Goal: Check status: Check status

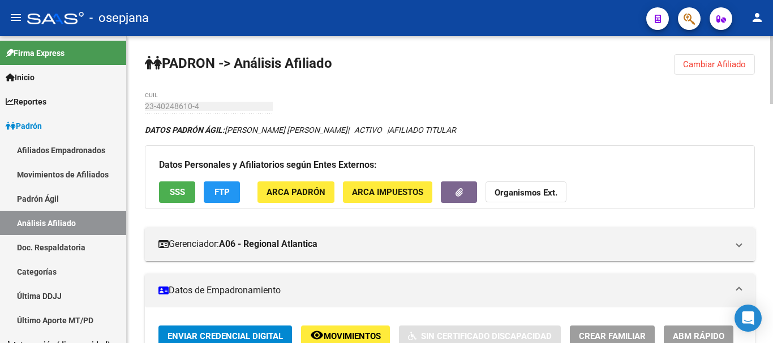
click at [702, 60] on span "Cambiar Afiliado" at bounding box center [714, 64] width 63 height 10
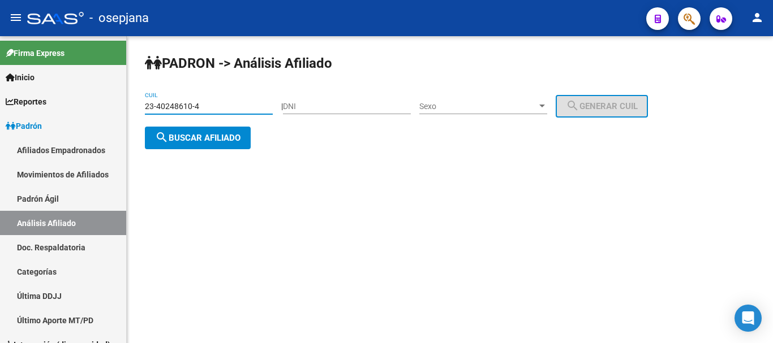
drag, startPoint x: 146, startPoint y: 105, endPoint x: 209, endPoint y: 106, distance: 63.3
click at [209, 106] on input "23-40248610-4" at bounding box center [209, 107] width 128 height 10
paste input "0-14895295-8"
type input "20-14895295-8"
click at [208, 135] on span "search Buscar afiliado" at bounding box center [197, 138] width 85 height 10
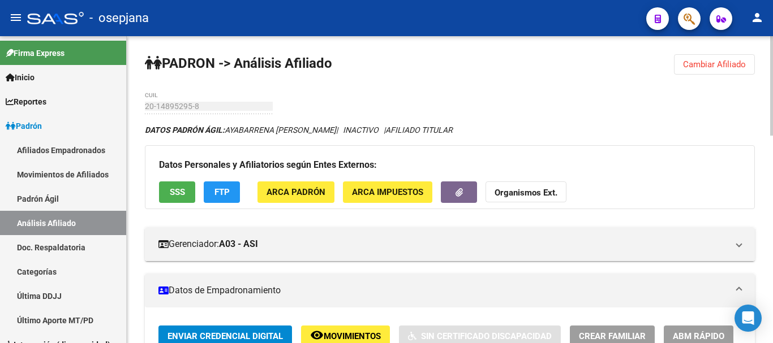
click at [704, 64] on span "Cambiar Afiliado" at bounding box center [714, 64] width 63 height 10
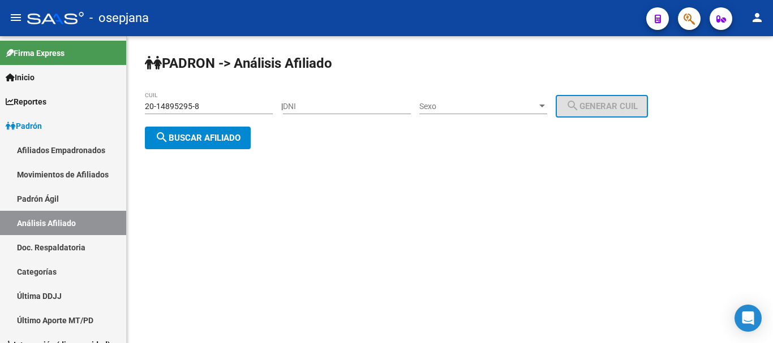
click at [310, 106] on input "DNI" at bounding box center [347, 107] width 128 height 10
paste input "23943645"
type input "23943645"
click at [192, 135] on span "search Buscar afiliado" at bounding box center [197, 138] width 85 height 10
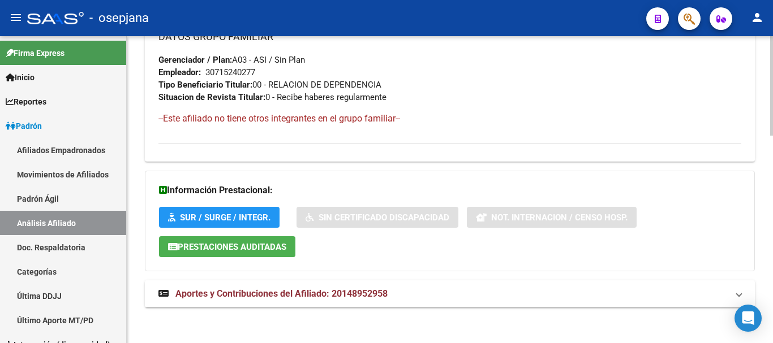
scroll to position [641, 0]
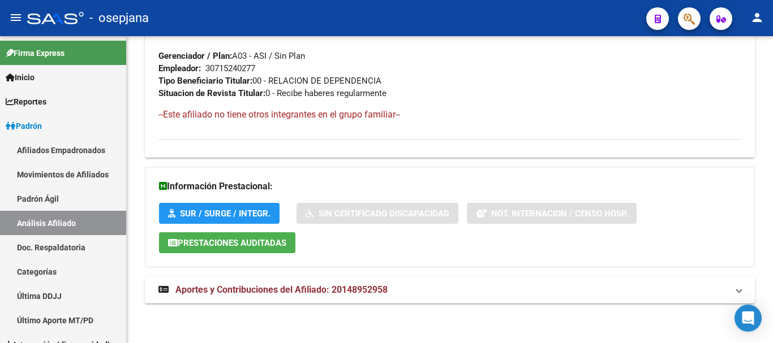
click at [299, 287] on span "Aportes y Contribuciones del Afiliado: 20148952958" at bounding box center [281, 289] width 212 height 11
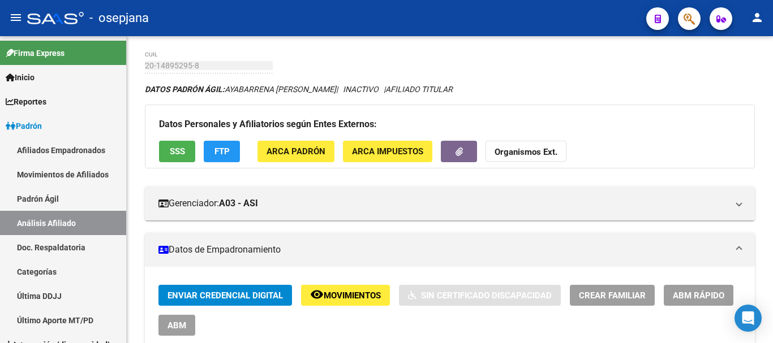
scroll to position [0, 0]
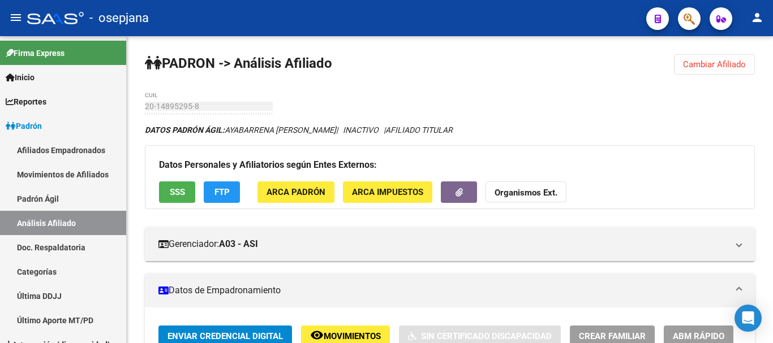
click at [697, 64] on span "Cambiar Afiliado" at bounding box center [714, 64] width 63 height 10
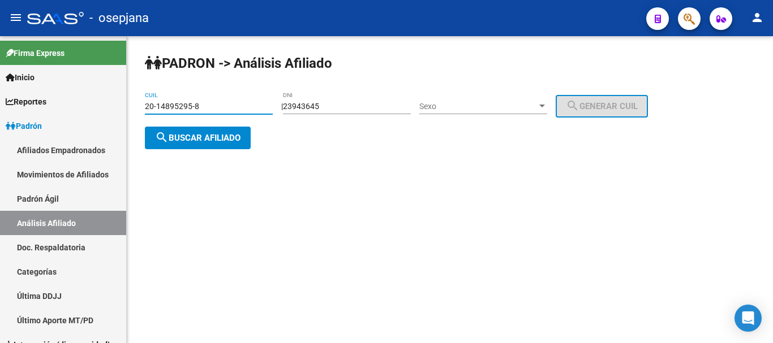
drag, startPoint x: 146, startPoint y: 105, endPoint x: 203, endPoint y: 105, distance: 56.6
click at [203, 105] on input "20-14895295-8" at bounding box center [209, 107] width 128 height 10
paste input "24981083-6"
type input "20-24981083-6"
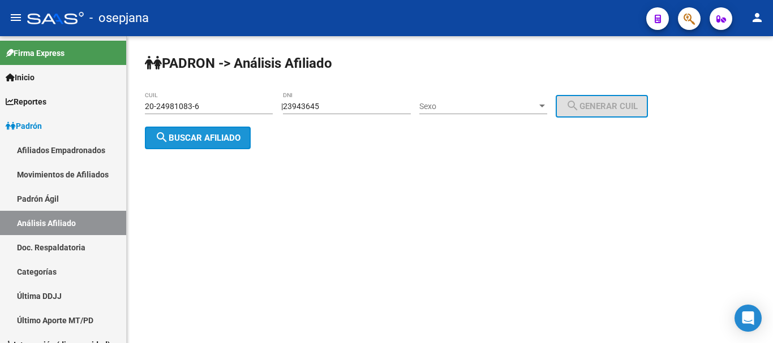
click at [211, 134] on span "search Buscar afiliado" at bounding box center [197, 138] width 85 height 10
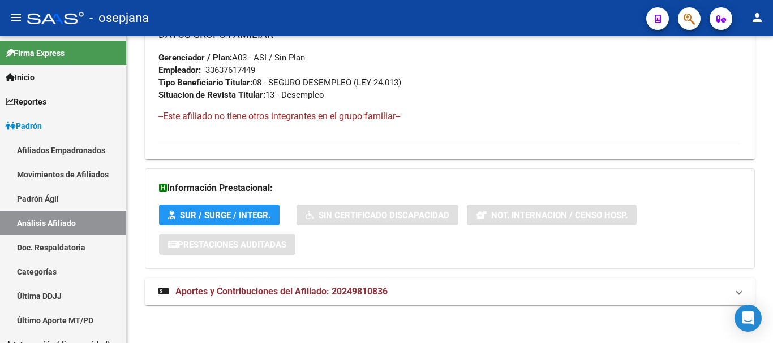
scroll to position [629, 0]
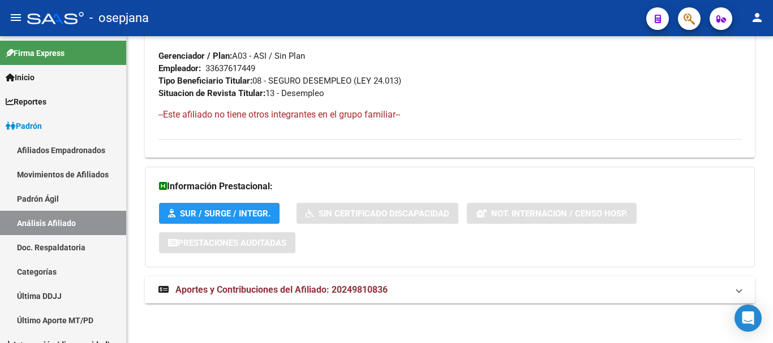
click at [271, 292] on span "Aportes y Contribuciones del Afiliado: 20249810836" at bounding box center [281, 289] width 212 height 11
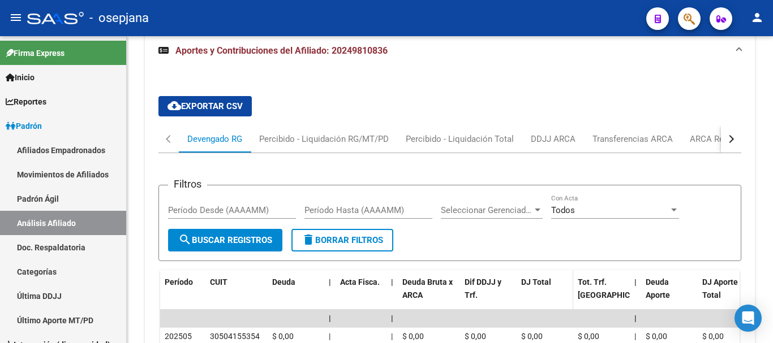
scroll to position [865, 0]
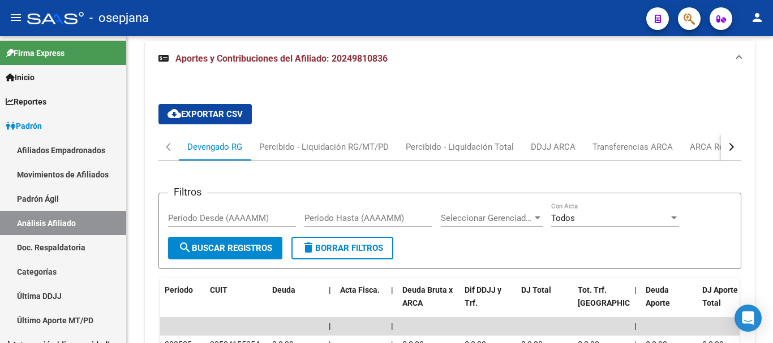
click at [731, 148] on div "button" at bounding box center [730, 147] width 8 height 8
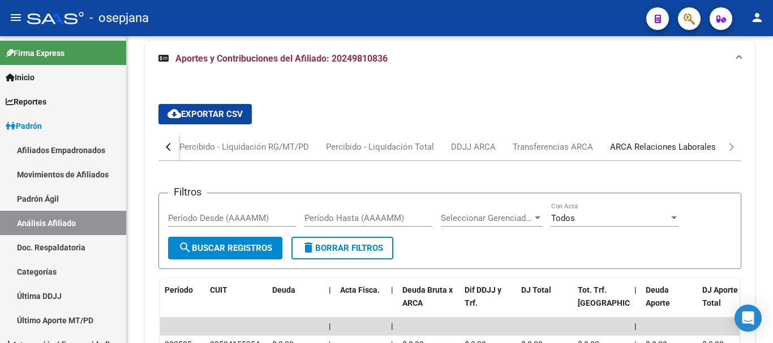
click at [686, 145] on div "ARCA Relaciones Laborales" at bounding box center [663, 147] width 106 height 12
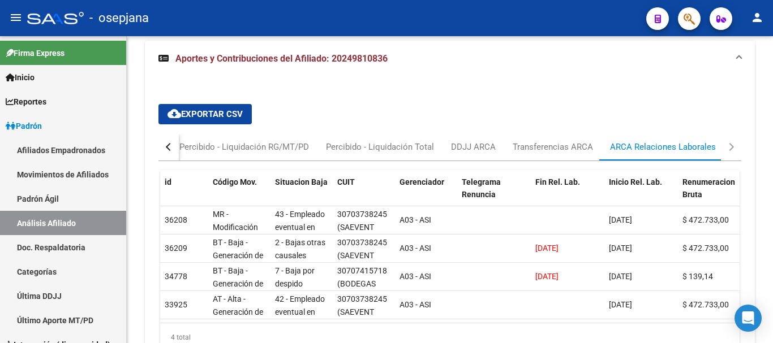
click at [165, 148] on button "button" at bounding box center [168, 146] width 20 height 27
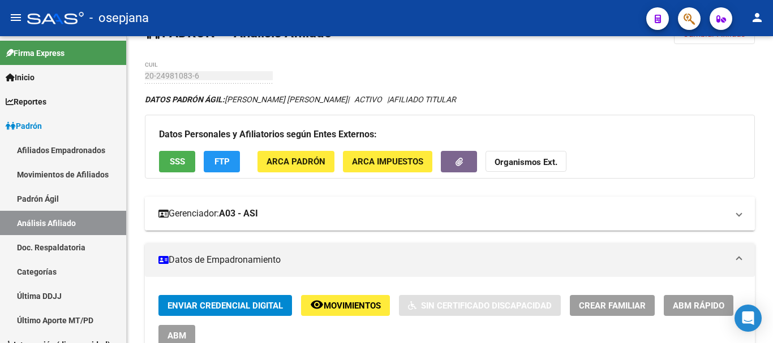
scroll to position [57, 0]
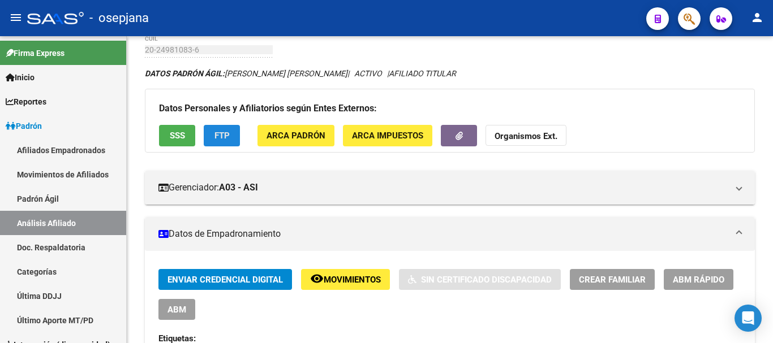
click at [228, 135] on span "FTP" at bounding box center [221, 136] width 15 height 10
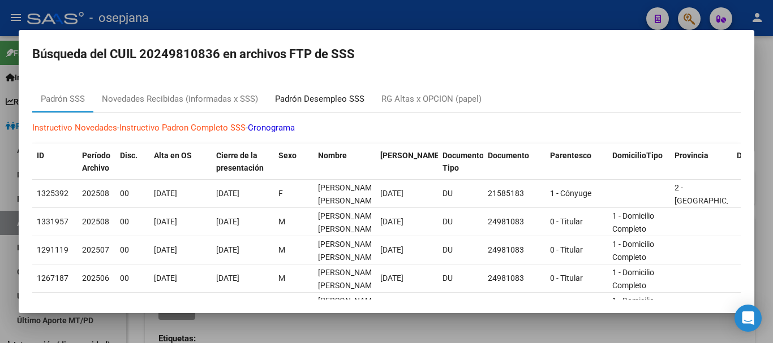
click at [330, 100] on div "Padrón Desempleo SSS" at bounding box center [319, 99] width 89 height 13
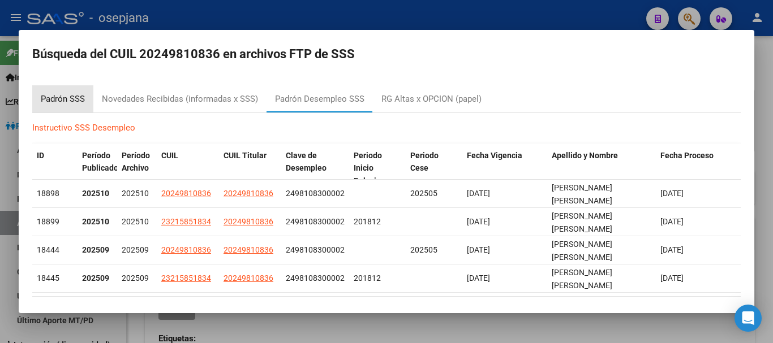
drag, startPoint x: 61, startPoint y: 103, endPoint x: 251, endPoint y: 137, distance: 192.9
click at [61, 102] on div "Padrón SSS" at bounding box center [63, 99] width 44 height 13
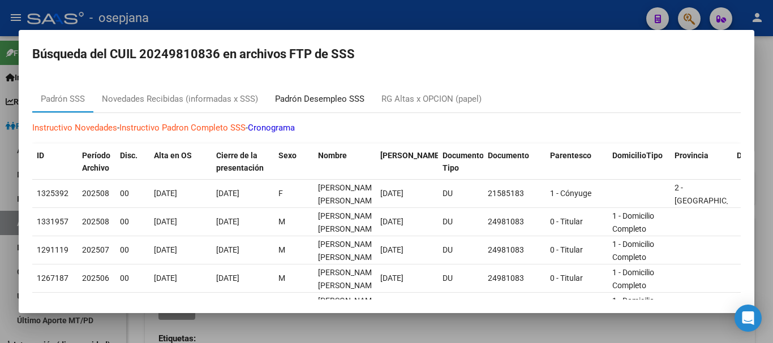
click at [312, 100] on div "Padrón Desempleo SSS" at bounding box center [319, 99] width 89 height 13
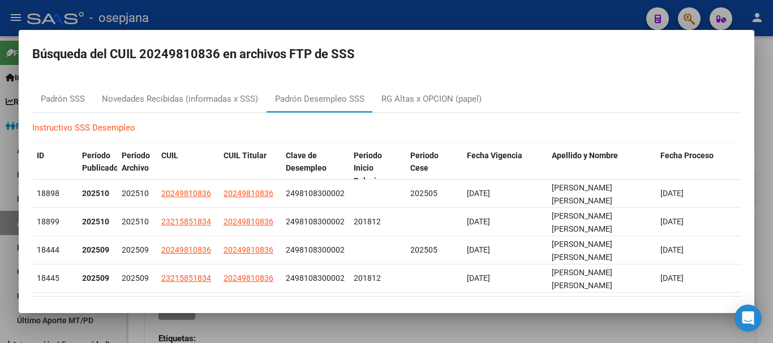
click at [763, 96] on div at bounding box center [386, 171] width 773 height 343
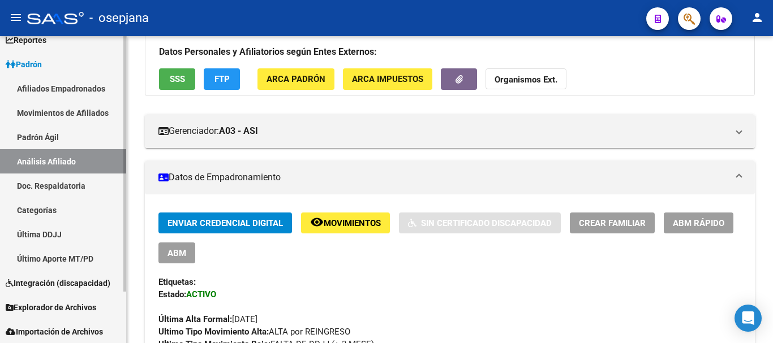
scroll to position [62, 0]
click at [51, 305] on span "Explorador de Archivos" at bounding box center [51, 307] width 90 height 12
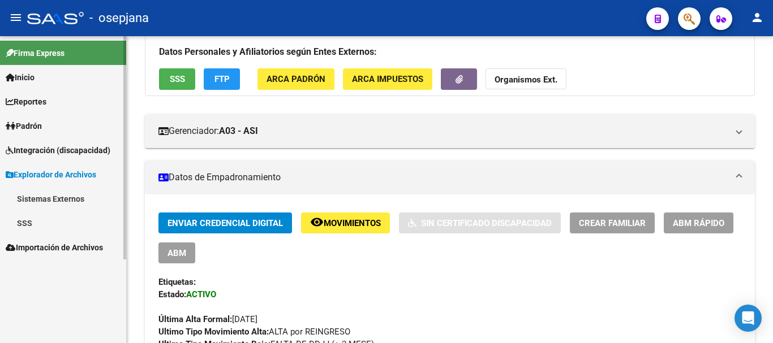
scroll to position [0, 0]
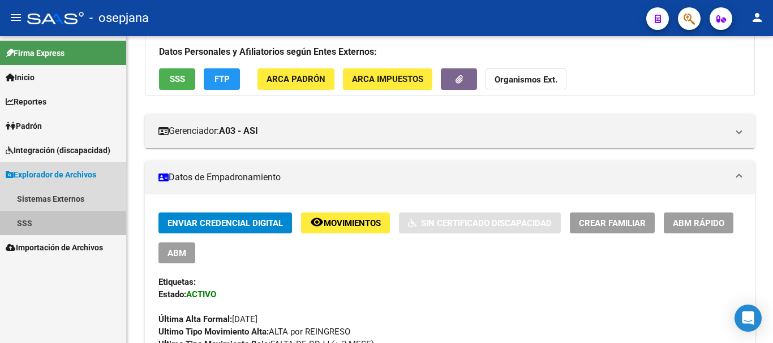
click at [21, 224] on link "SSS" at bounding box center [63, 223] width 126 height 24
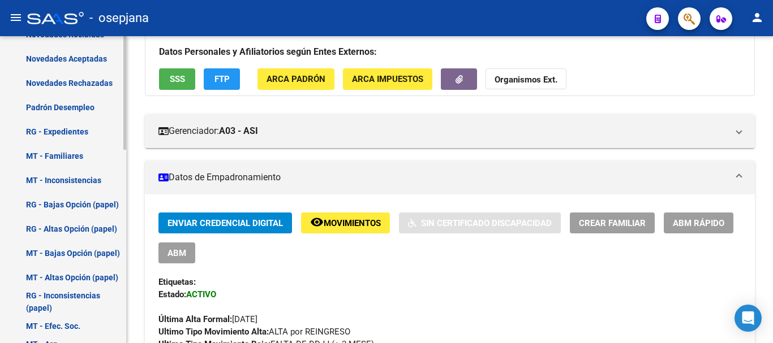
scroll to position [452, 0]
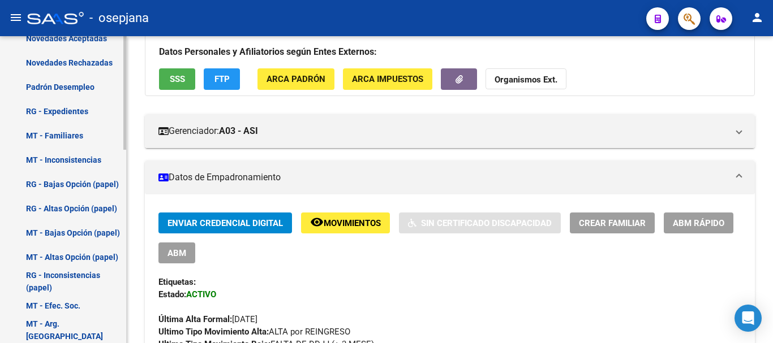
click at [76, 86] on link "Padrón Desempleo" at bounding box center [63, 87] width 126 height 24
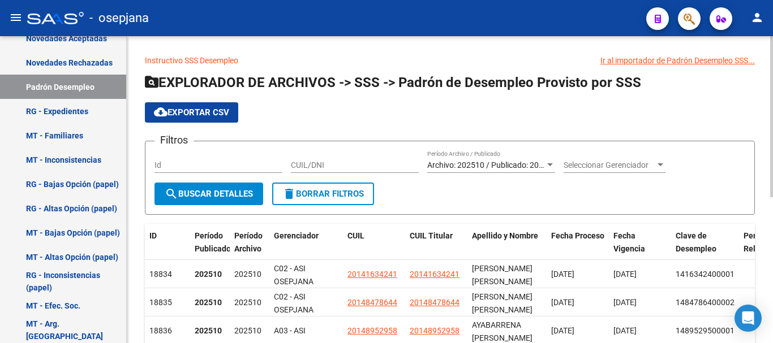
click at [299, 163] on input "CUIL/DNI" at bounding box center [355, 166] width 128 height 10
paste input "24981083"
drag, startPoint x: 327, startPoint y: 164, endPoint x: 244, endPoint y: 162, distance: 83.1
click at [244, 162] on div "Filtros Id 24981083 CUIL/DNI Archivo: 202510 / Publicado: 202509 Período Archiv…" at bounding box center [449, 166] width 590 height 32
type input "24981083"
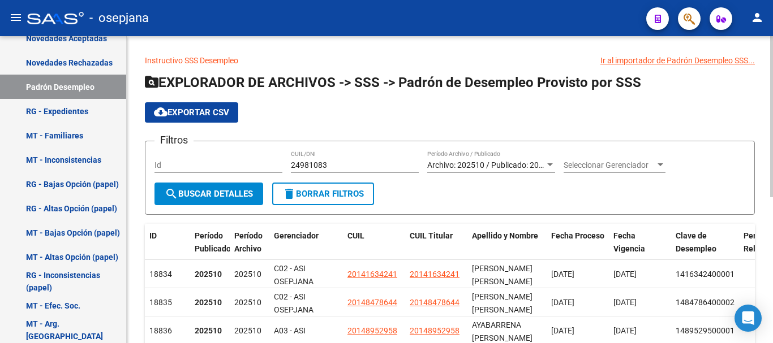
click at [439, 183] on form "Filtros Id 24981083 CUIL/DNI Archivo: 202510 / Publicado: 202509 Período Archiv…" at bounding box center [450, 178] width 610 height 74
click at [198, 193] on span "search Buscar Detalles" at bounding box center [209, 194] width 88 height 10
